Goal: Find specific page/section

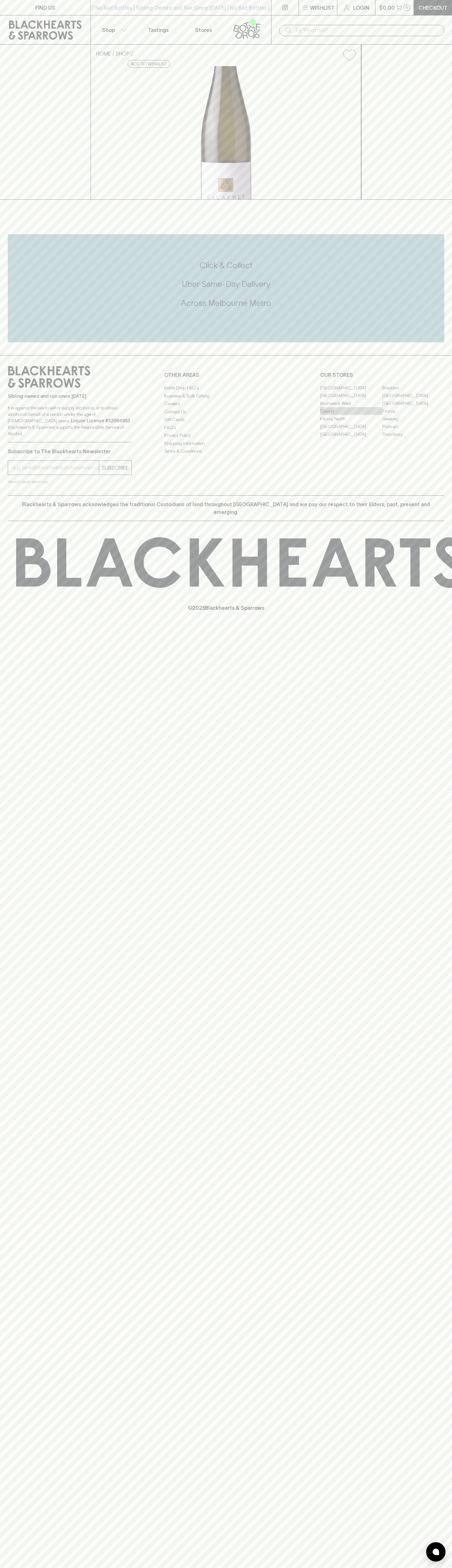
click at [351, 415] on link "Elwood" at bounding box center [351, 411] width 62 height 8
click at [96, 18] on button "Shop" at bounding box center [113, 29] width 45 height 29
click at [174, 1567] on html "FIND US | No Bad Bottles | Sibling Owned and Run Since [DATE] | No Bad Bottles …" at bounding box center [226, 784] width 452 height 1568
click at [5, 1336] on div at bounding box center [226, 784] width 452 height 1568
